Goal: Browse casually: Explore the website without a specific task or goal

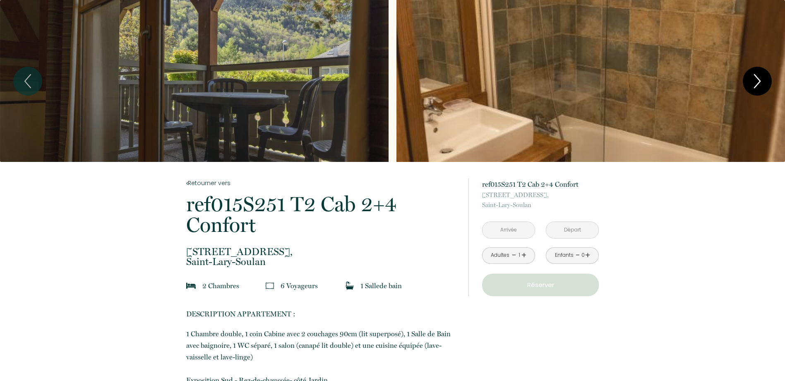
click at [759, 77] on icon "Next" at bounding box center [756, 81] width 17 height 25
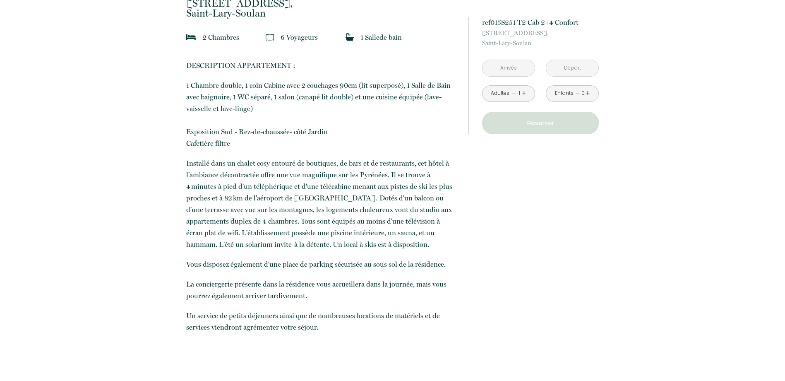
scroll to position [496, 0]
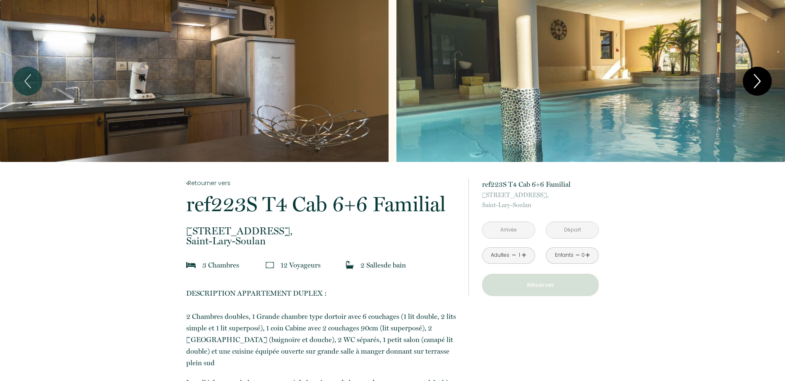
click at [756, 79] on icon "Next" at bounding box center [756, 81] width 17 height 25
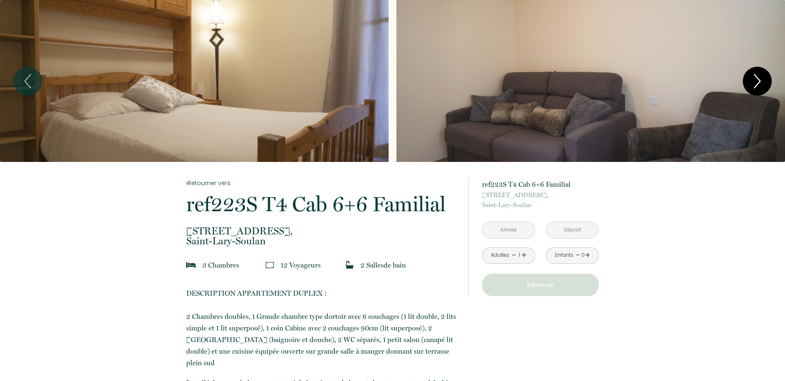
click at [756, 79] on icon "Next" at bounding box center [756, 81] width 17 height 25
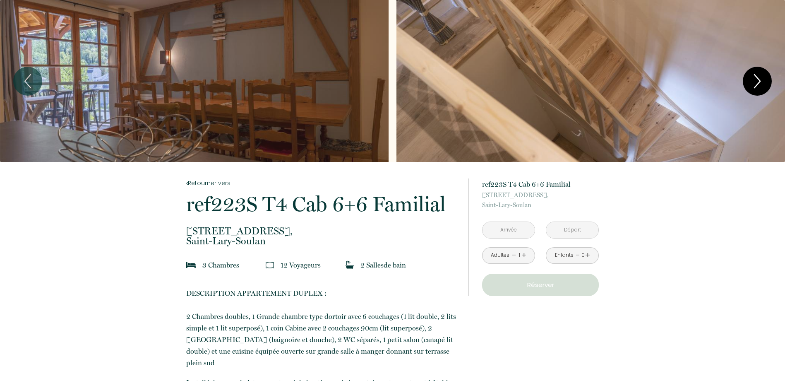
click at [759, 76] on icon "Next" at bounding box center [756, 81] width 17 height 25
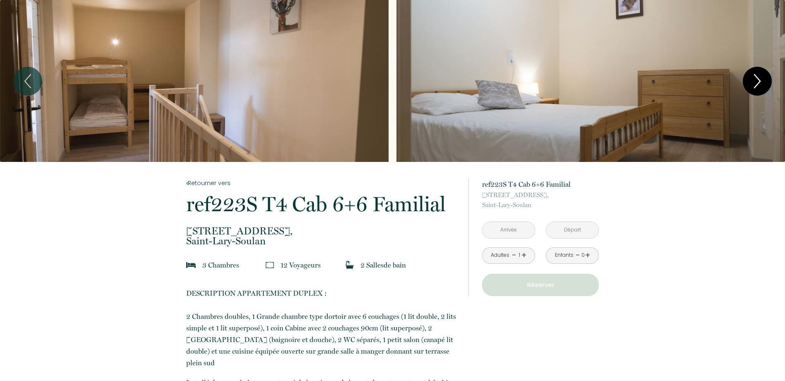
click at [756, 75] on icon "Next" at bounding box center [756, 81] width 17 height 25
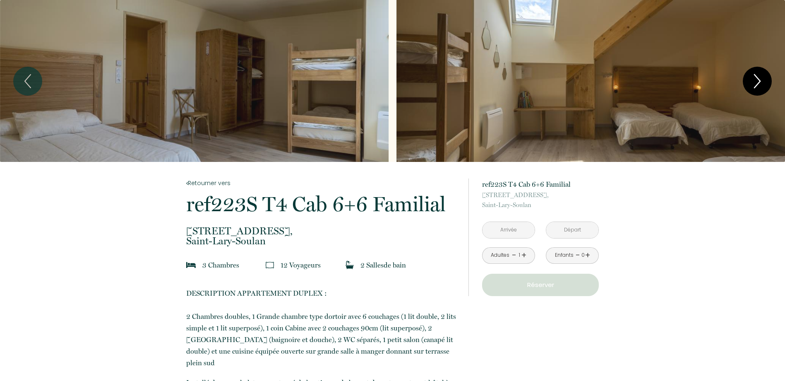
click at [759, 76] on icon "Next" at bounding box center [756, 81] width 17 height 25
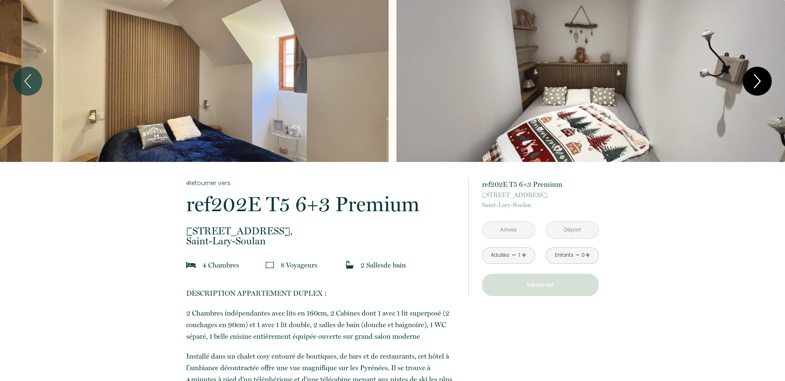
click at [756, 78] on icon "Next" at bounding box center [756, 81] width 17 height 25
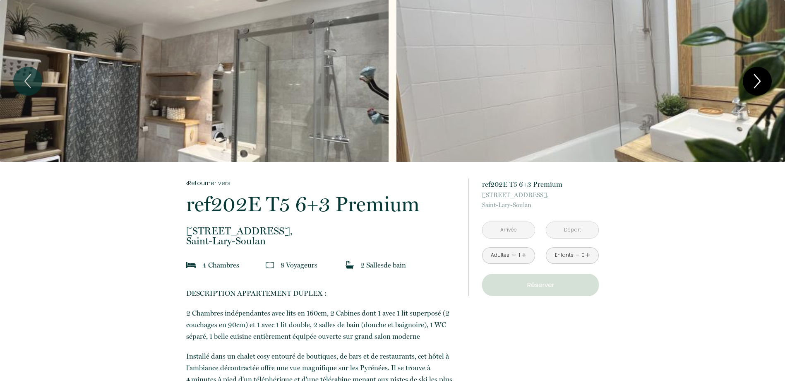
click at [756, 78] on icon "Next" at bounding box center [756, 81] width 17 height 25
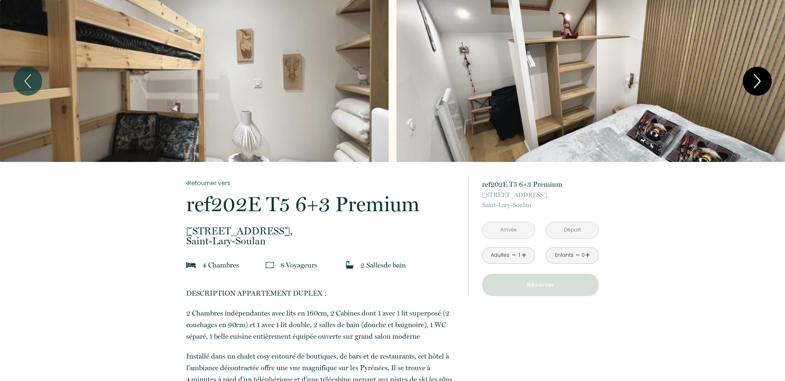
click at [756, 78] on icon "Next" at bounding box center [756, 81] width 17 height 25
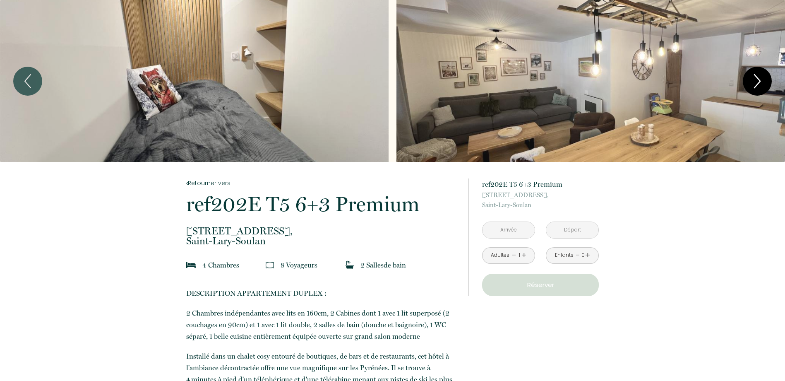
click at [756, 77] on icon "Next" at bounding box center [757, 80] width 6 height 13
